Goal: Information Seeking & Learning: Learn about a topic

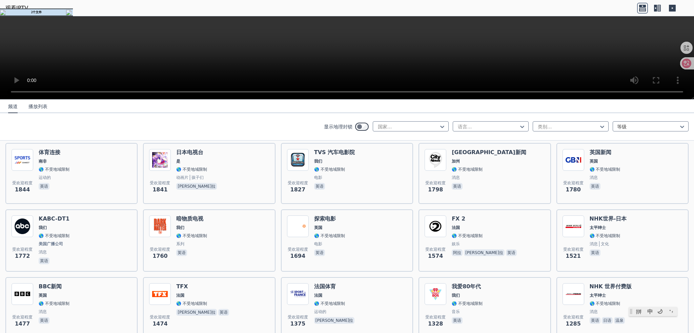
scroll to position [441, 0]
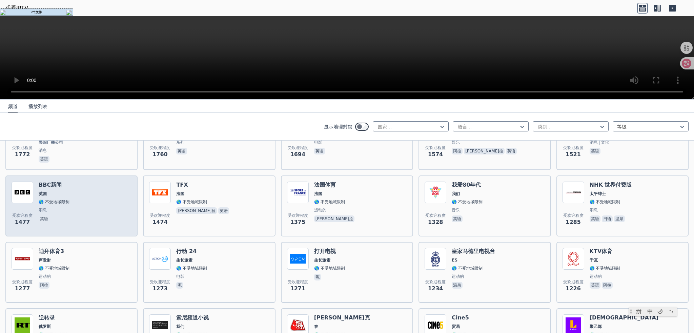
click at [77, 198] on div "受欢迎程度 1477 BBC新闻 英国 🌎 不受地域限制 消息 英语" at bounding box center [72, 206] width 120 height 49
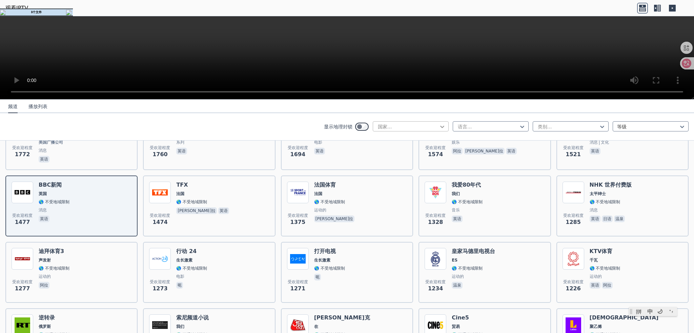
click at [440, 127] on icon at bounding box center [442, 127] width 4 height 2
type input "**"
click at [467, 125] on div at bounding box center [488, 126] width 62 height 7
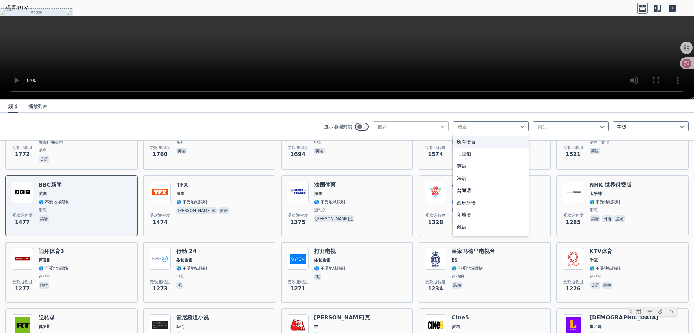
click at [440, 126] on icon at bounding box center [442, 127] width 4 height 2
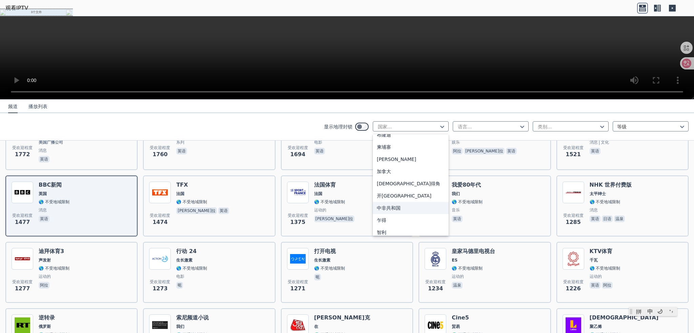
scroll to position [475, 0]
click at [384, 144] on div "中国" at bounding box center [411, 143] width 76 height 12
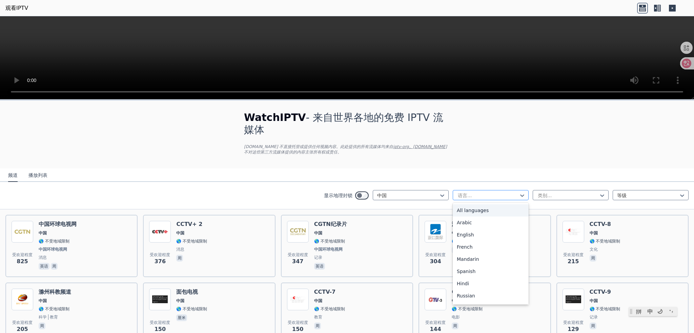
click at [468, 196] on div at bounding box center [488, 195] width 62 height 7
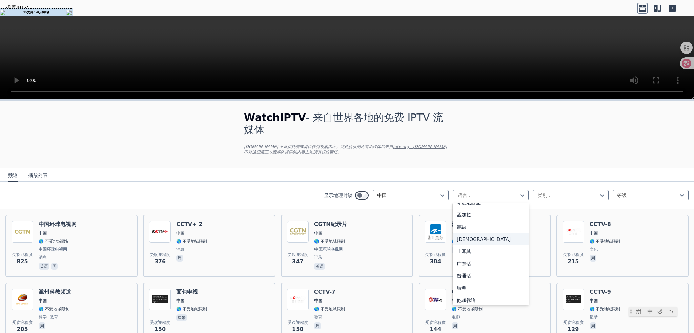
scroll to position [169, 0]
click at [463, 237] on font "普通话" at bounding box center [464, 236] width 14 height 5
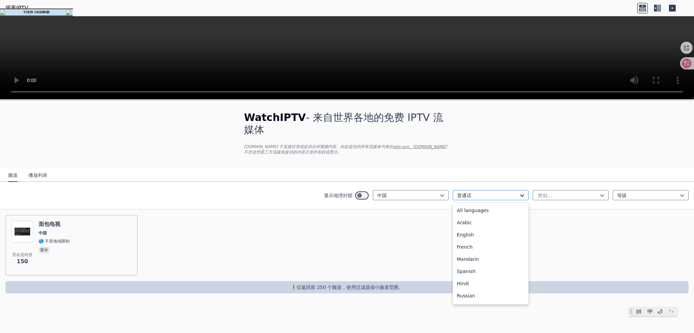
click at [519, 195] on icon at bounding box center [522, 195] width 7 height 7
click at [468, 211] on font "所有语言" at bounding box center [466, 210] width 19 height 5
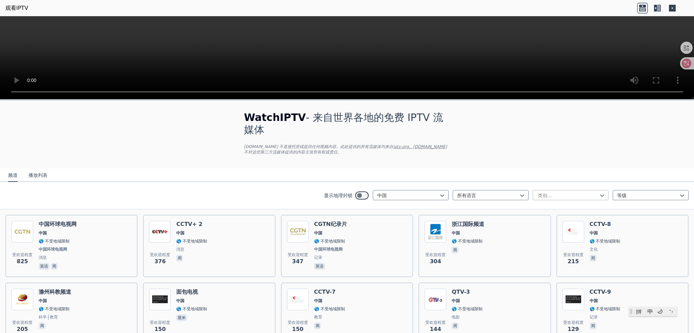
click at [565, 195] on div at bounding box center [568, 195] width 62 height 7
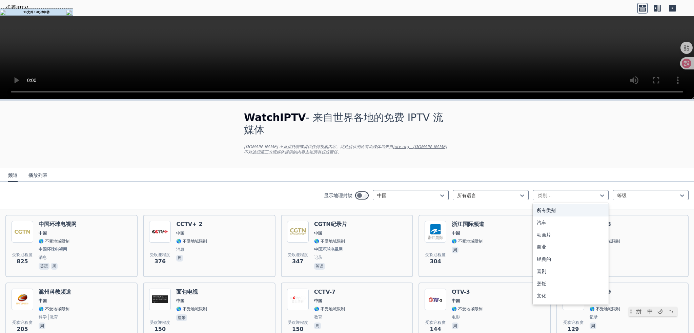
click at [637, 206] on div "显示地理封锁 中国 所有语言 共 27 个结果。 使用“向上”和“向下”键选择选项，按 Enter 键选择当前选中的选项，按 Esc 键退出菜单，按 Tab …" at bounding box center [347, 195] width 694 height 27
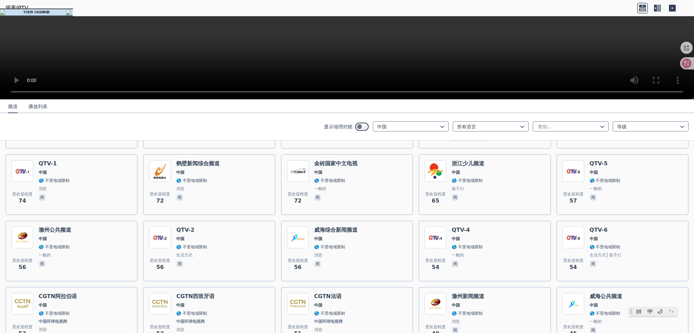
scroll to position [305, 0]
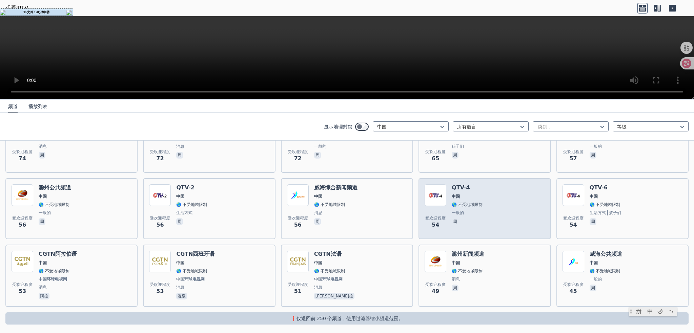
click at [459, 198] on span "中国" at bounding box center [467, 196] width 31 height 5
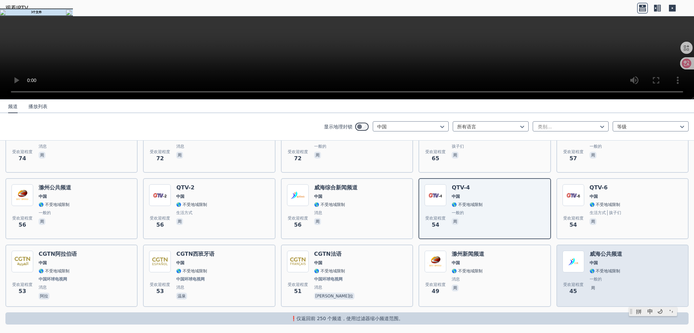
click at [593, 263] on font "中国" at bounding box center [594, 263] width 8 height 5
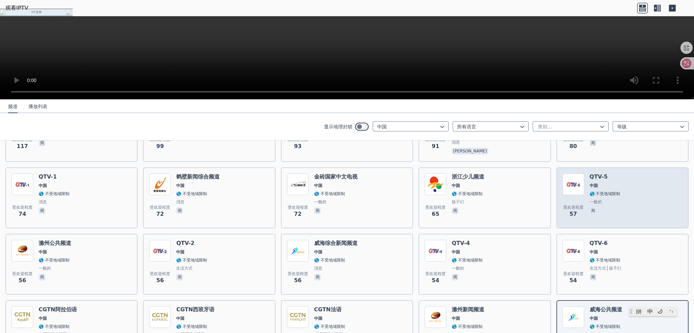
scroll to position [271, 0]
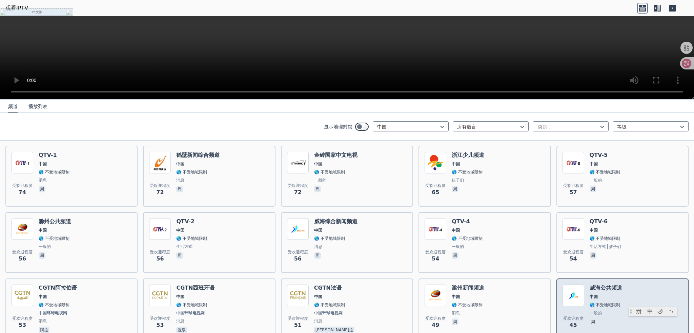
drag, startPoint x: 577, startPoint y: 295, endPoint x: 569, endPoint y: 292, distance: 7.9
click at [569, 292] on img at bounding box center [574, 296] width 22 height 22
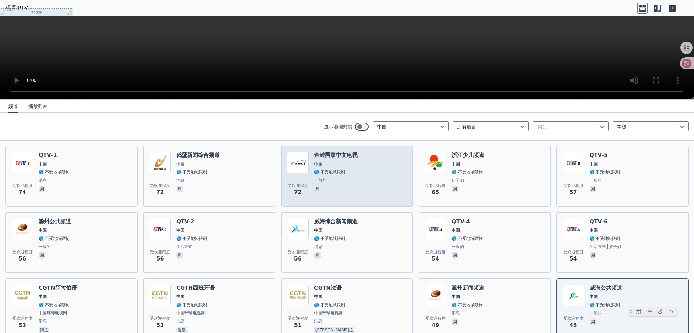
click at [329, 162] on span "中国" at bounding box center [335, 163] width 43 height 5
